Goal: Task Accomplishment & Management: Manage account settings

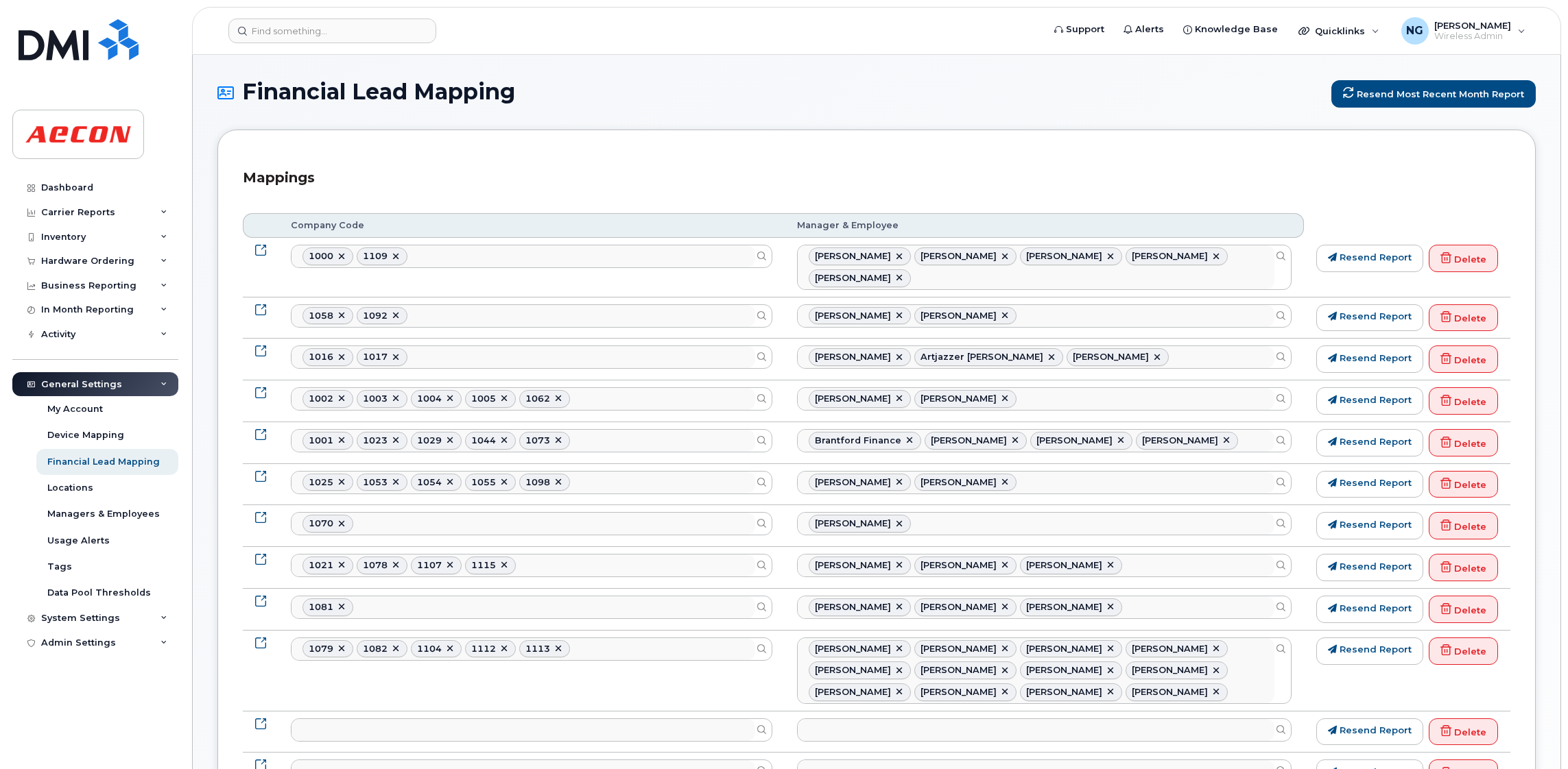
select select
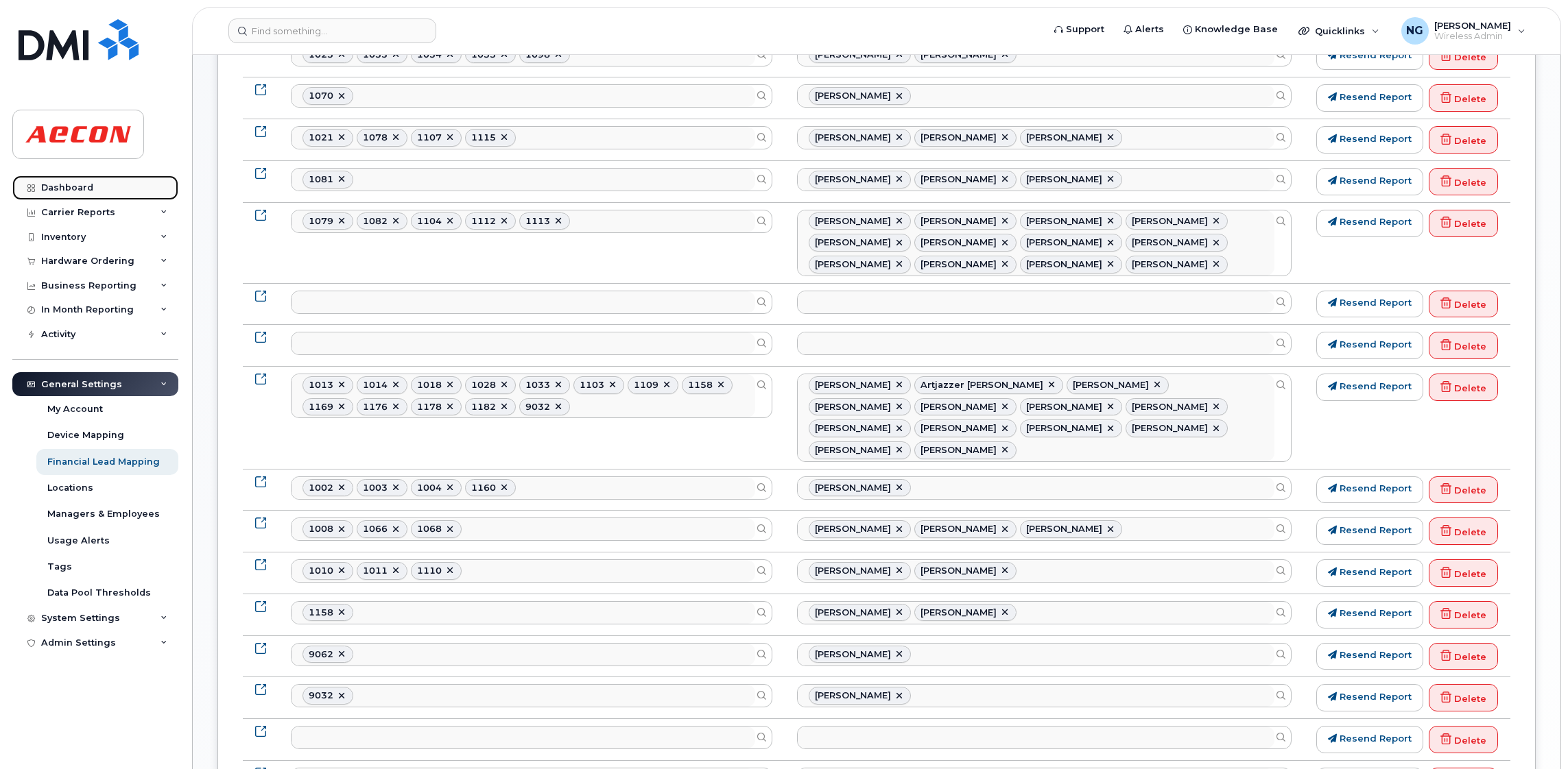
drag, startPoint x: 84, startPoint y: 185, endPoint x: 108, endPoint y: 189, distance: 24.3
click at [84, 185] on div "Dashboard" at bounding box center [67, 187] width 52 height 11
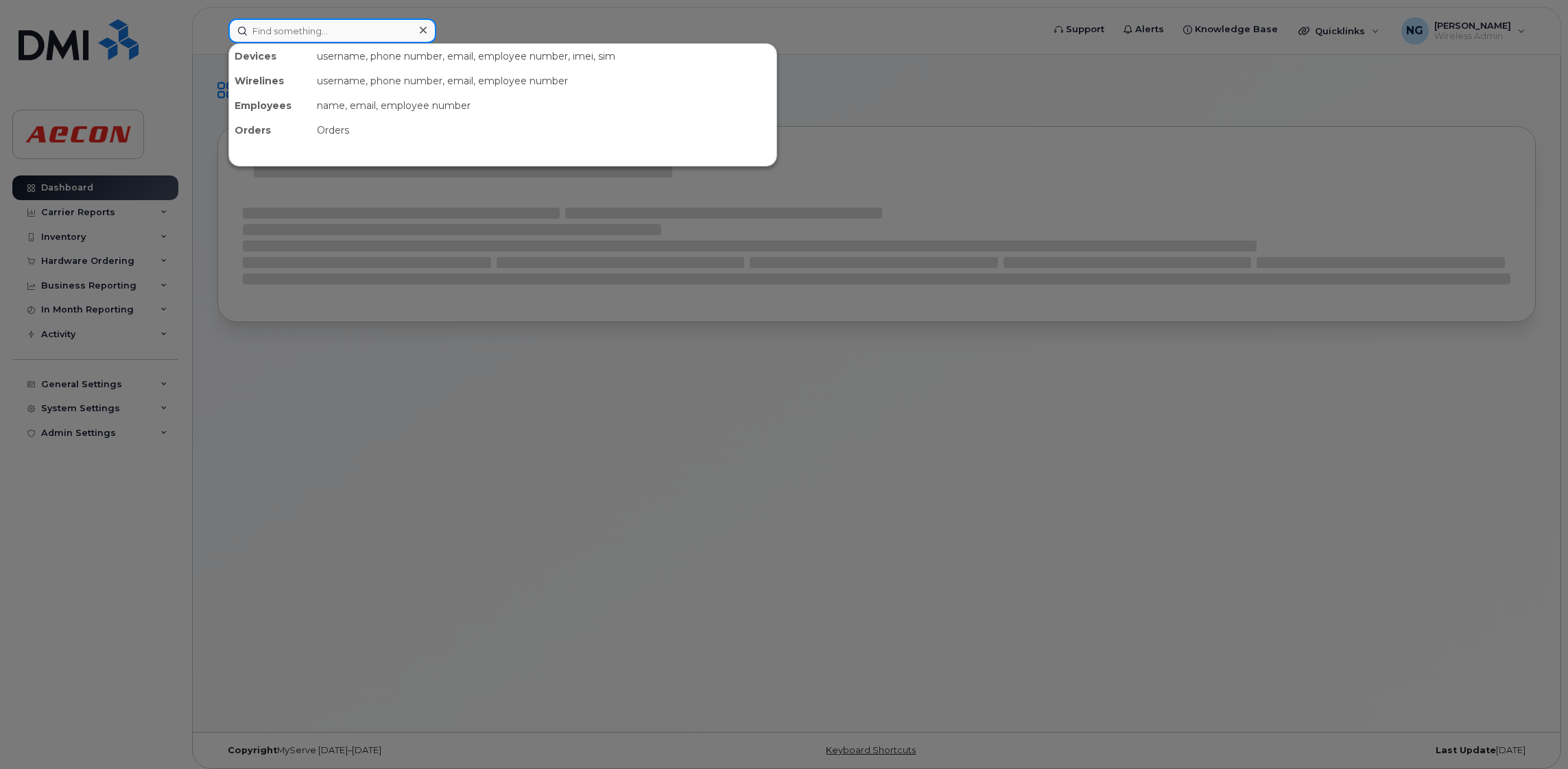
click at [345, 25] on input at bounding box center [332, 31] width 208 height 25
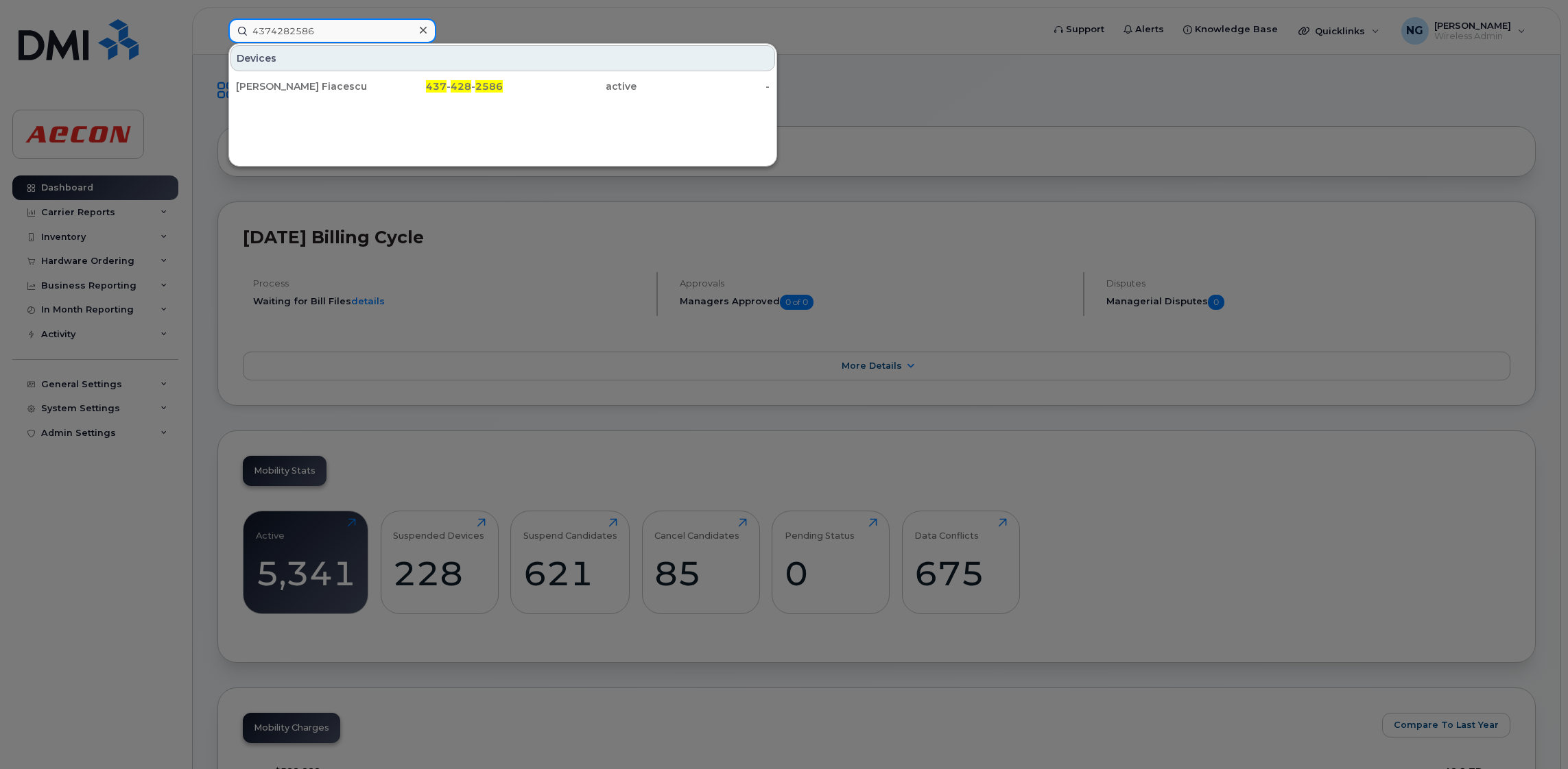
type input "4374282586"
drag, startPoint x: 983, startPoint y: 272, endPoint x: 982, endPoint y: 262, distance: 10.0
click at [983, 269] on div at bounding box center [784, 384] width 1568 height 769
